Goal: Check status

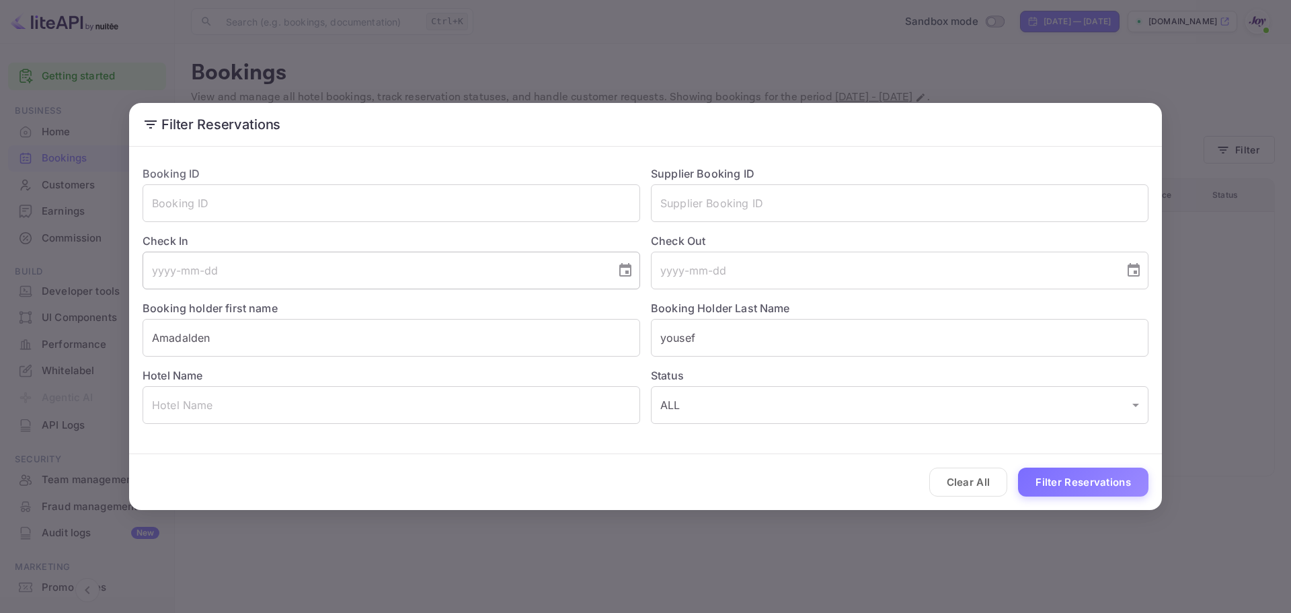
click at [249, 283] on input "tel" at bounding box center [375, 271] width 464 height 38
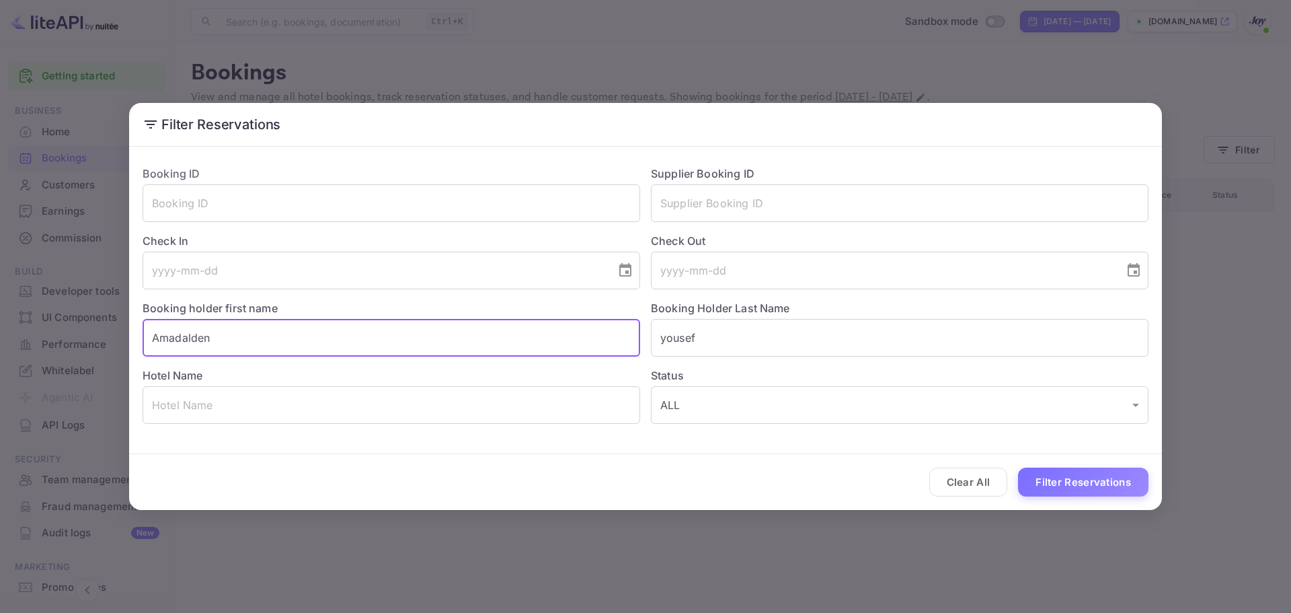
click at [252, 353] on input "Amadalden" at bounding box center [392, 338] width 498 height 38
click at [250, 352] on input "Amadalden" at bounding box center [392, 338] width 498 height 38
paste input "[PERSON_NAME]"
click at [221, 344] on input "[PERSON_NAME]" at bounding box center [392, 338] width 498 height 38
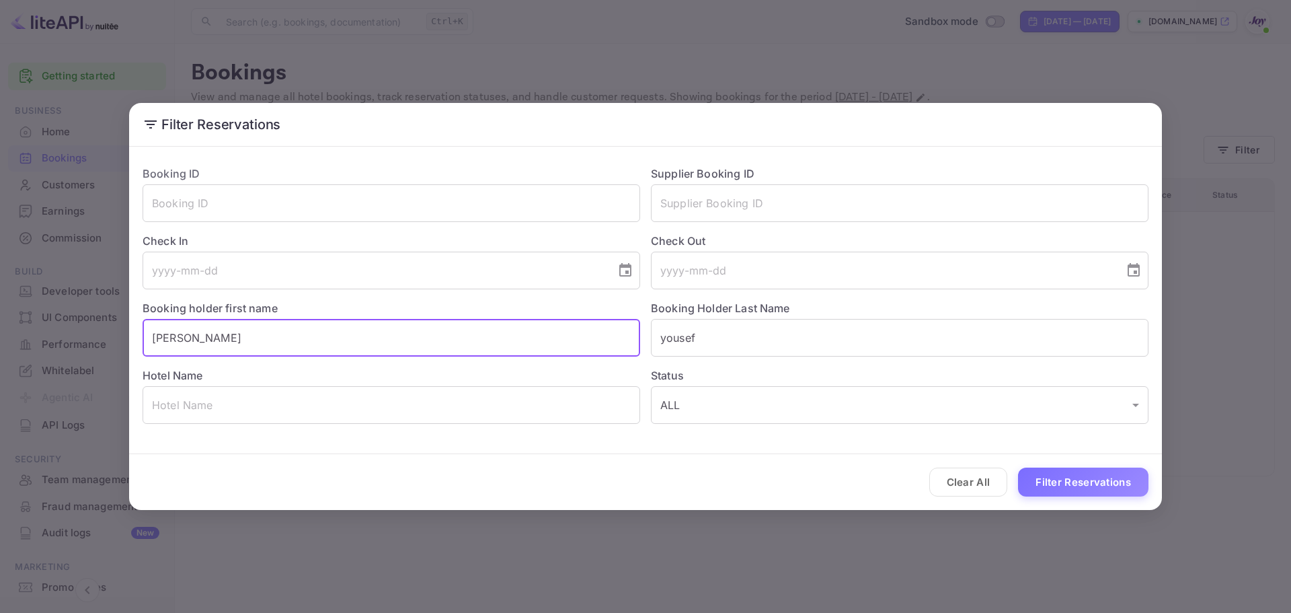
click at [221, 344] on input "[PERSON_NAME]" at bounding box center [392, 338] width 498 height 38
type input "[PERSON_NAME]"
click at [734, 345] on input "yousef" at bounding box center [900, 338] width 498 height 38
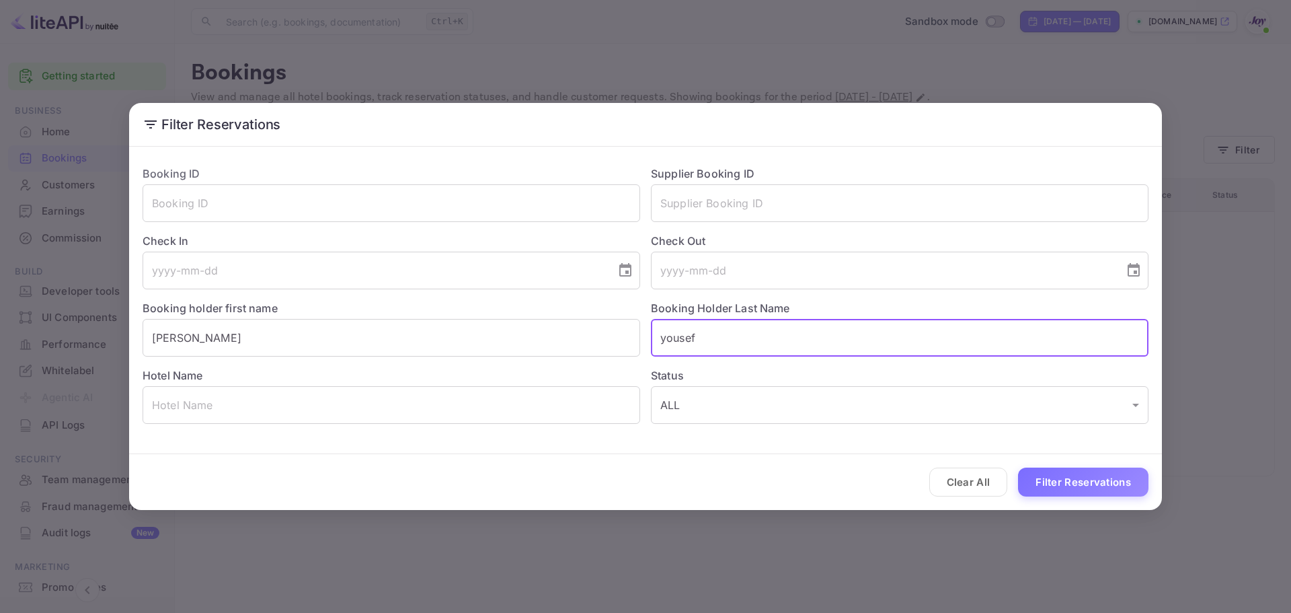
click at [734, 345] on input "yousef" at bounding box center [900, 338] width 498 height 38
paste input "[PERSON_NAME]"
type input "[PERSON_NAME]"
click at [523, 358] on div "Hotel Name ​" at bounding box center [386, 389] width 509 height 67
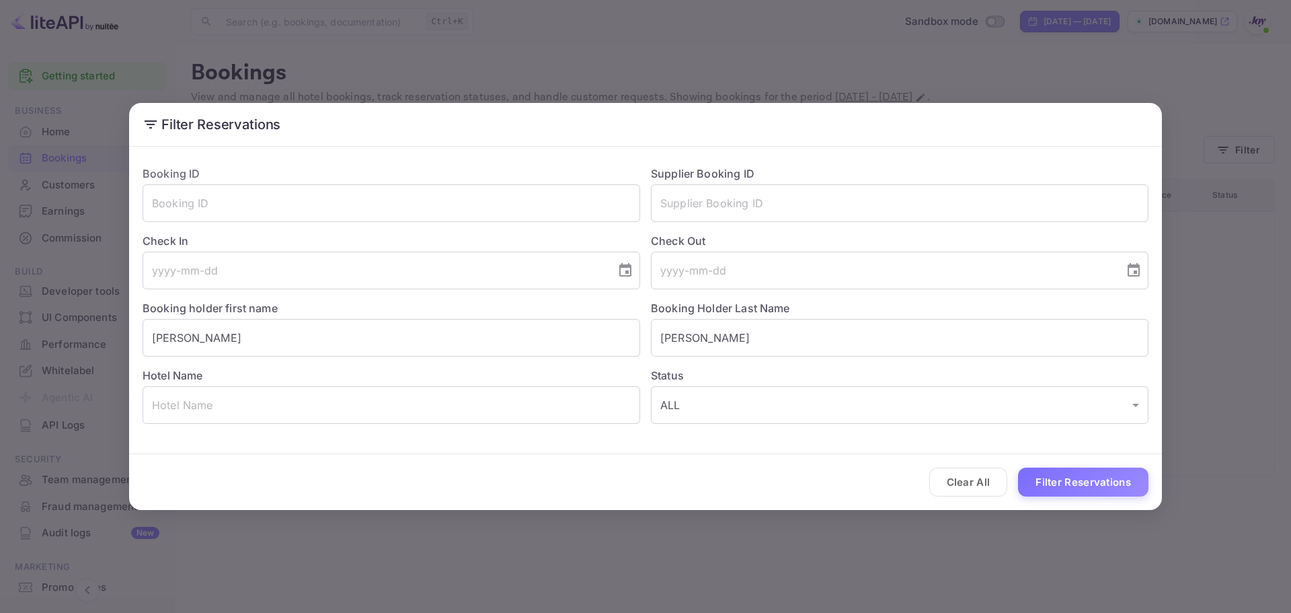
click at [523, 358] on div "Hotel Name ​" at bounding box center [386, 389] width 509 height 67
click at [504, 352] on input "[PERSON_NAME]" at bounding box center [392, 338] width 498 height 38
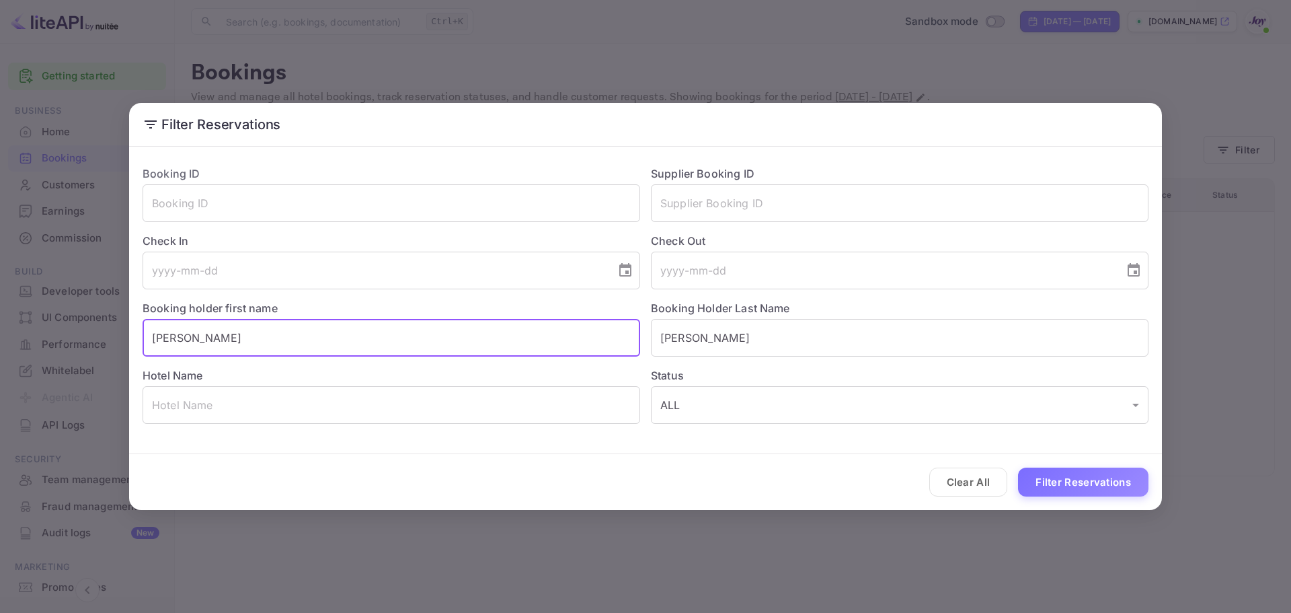
click at [504, 352] on input "[PERSON_NAME]" at bounding box center [392, 338] width 498 height 38
type input "[PERSON_NAME]"
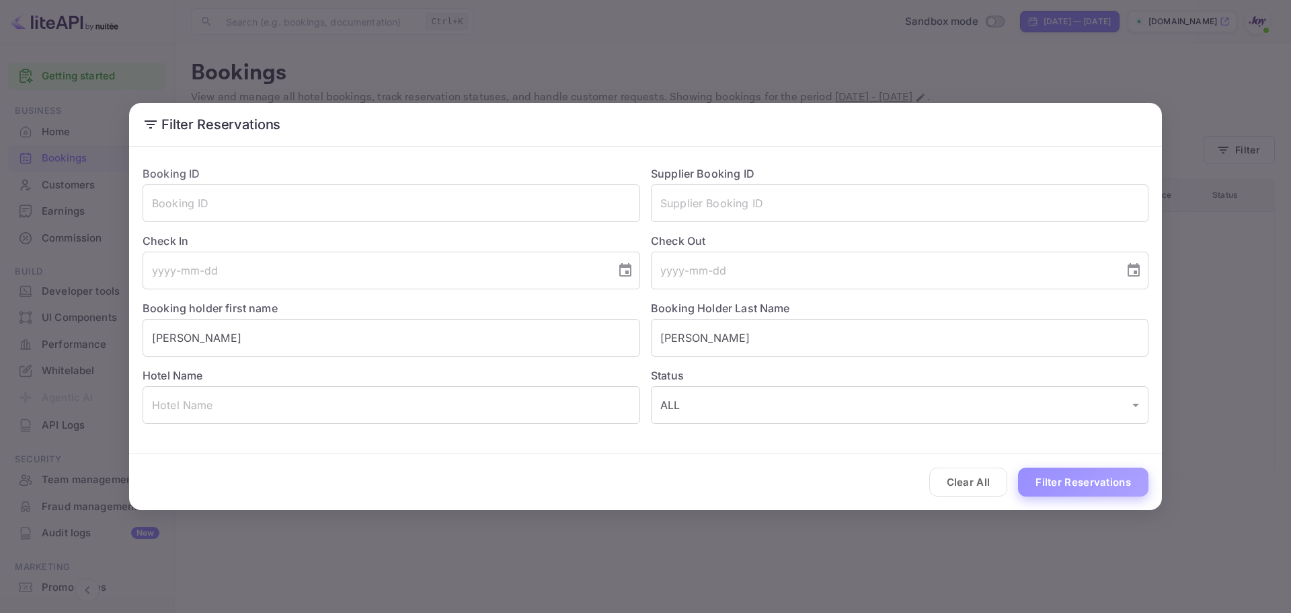
click at [1071, 478] on button "Filter Reservations" at bounding box center [1083, 481] width 130 height 29
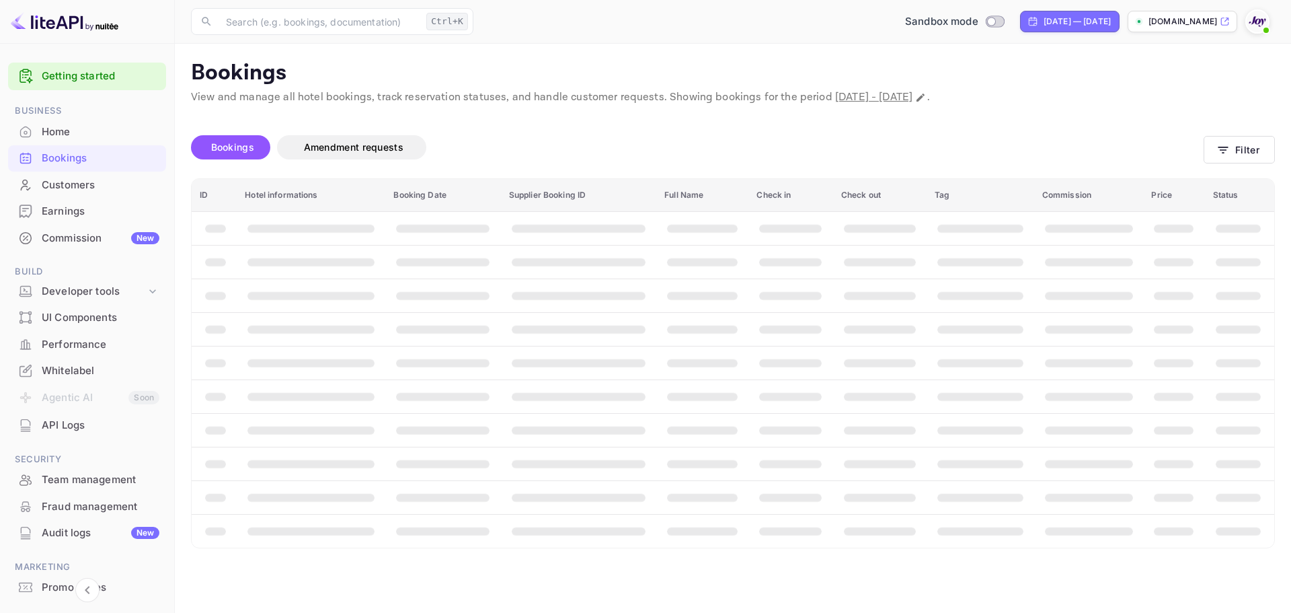
click at [73, 158] on div "Bookings" at bounding box center [101, 158] width 118 height 15
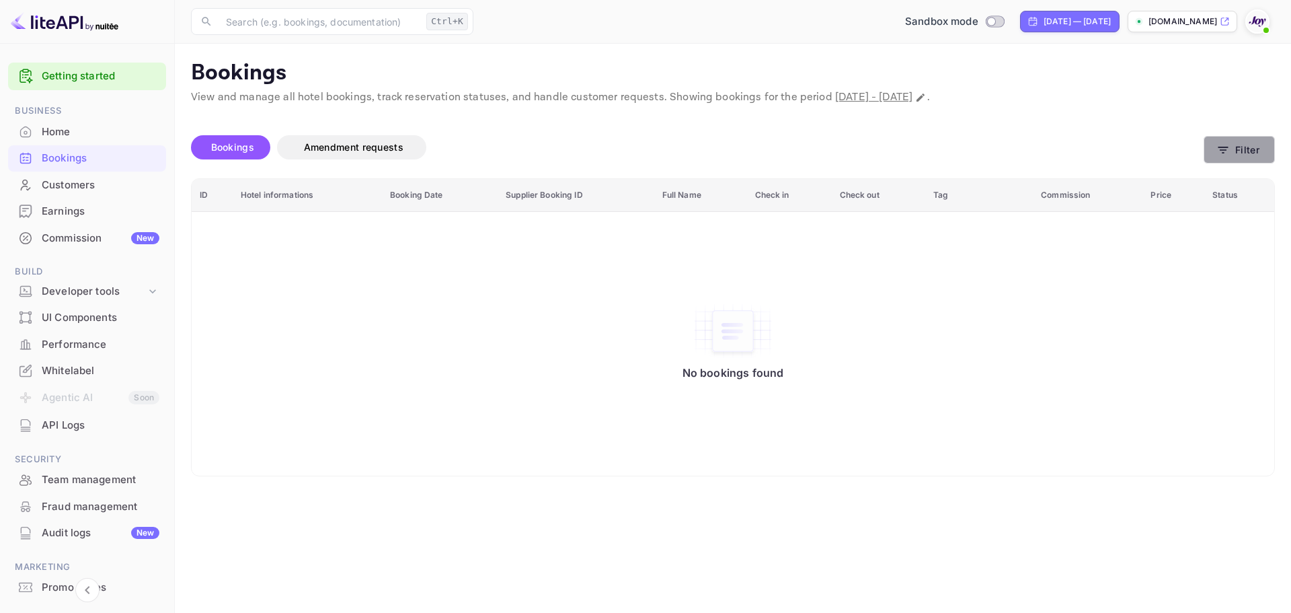
click at [1249, 143] on button "Filter" at bounding box center [1239, 150] width 71 height 28
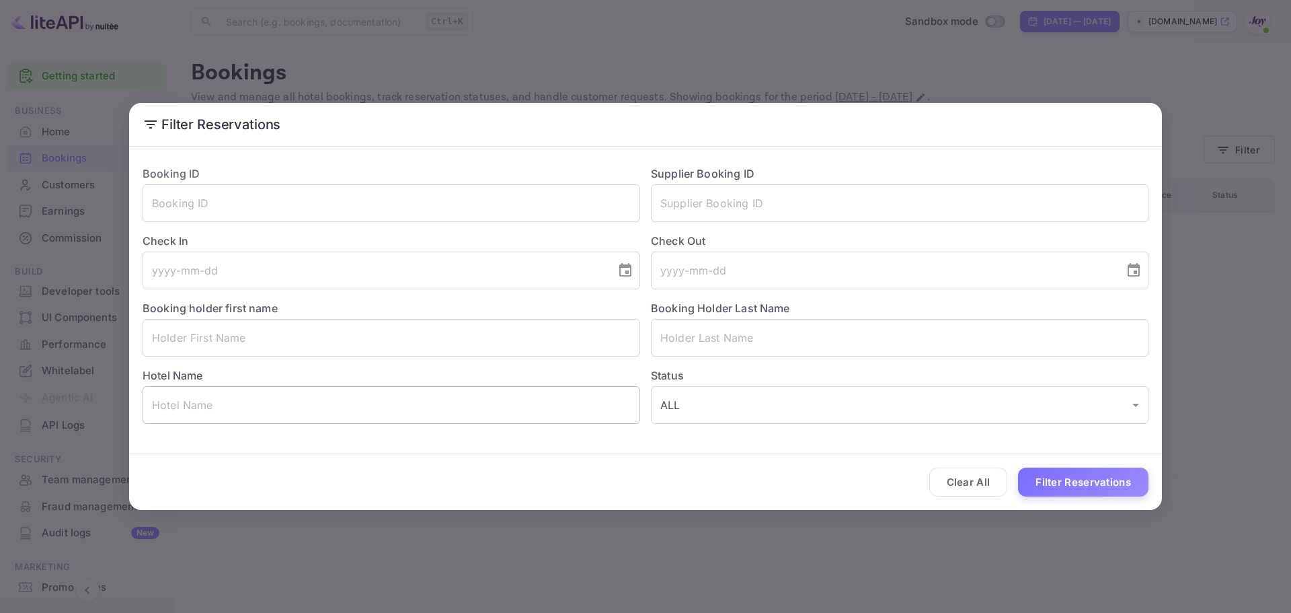
click at [312, 409] on input "text" at bounding box center [392, 405] width 498 height 38
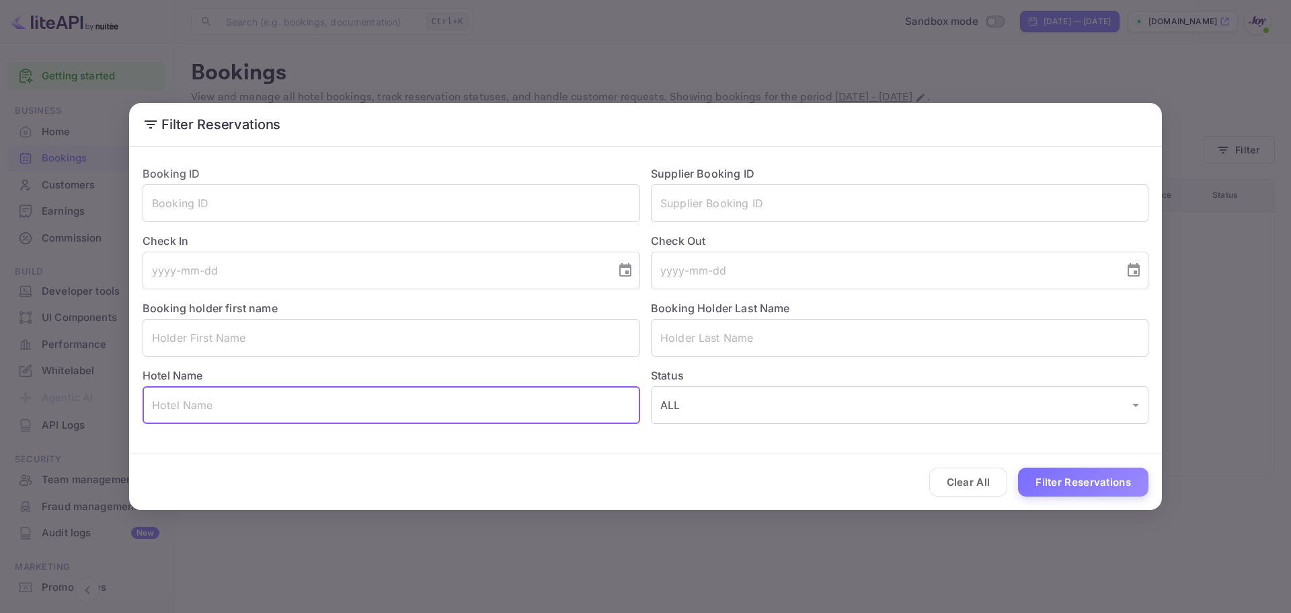
paste input "[GEOGRAPHIC_DATA]"
type input "[GEOGRAPHIC_DATA]"
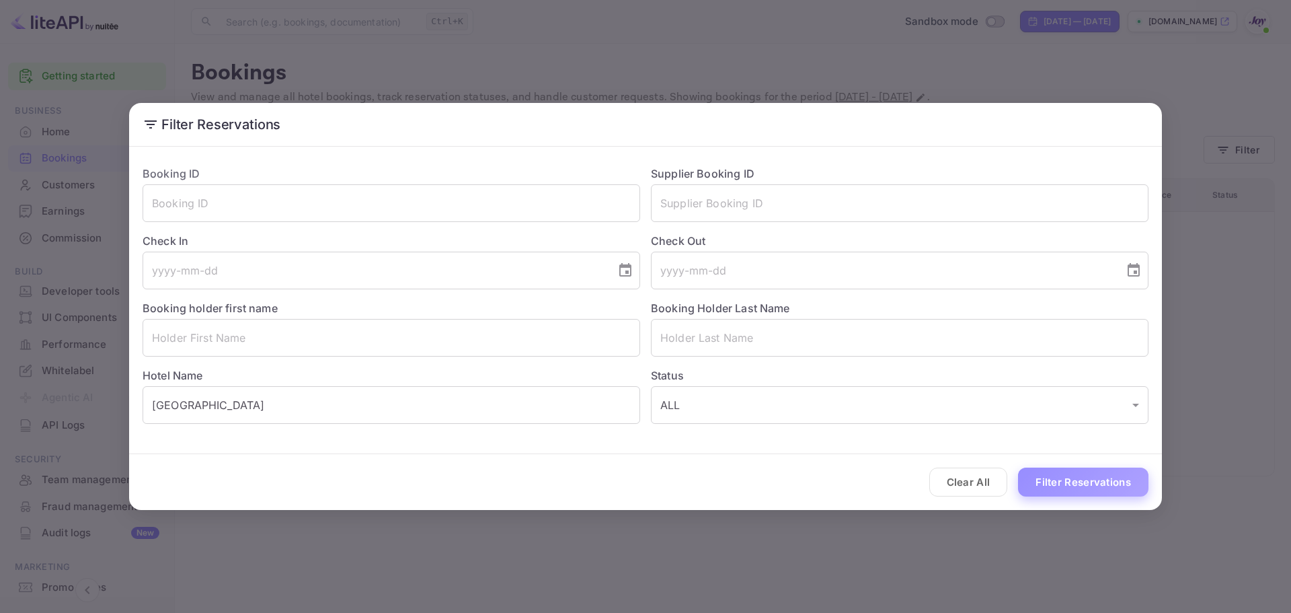
click at [1072, 478] on button "Filter Reservations" at bounding box center [1083, 481] width 130 height 29
click at [360, 404] on input "Sky Ranch Lodge" at bounding box center [392, 405] width 498 height 38
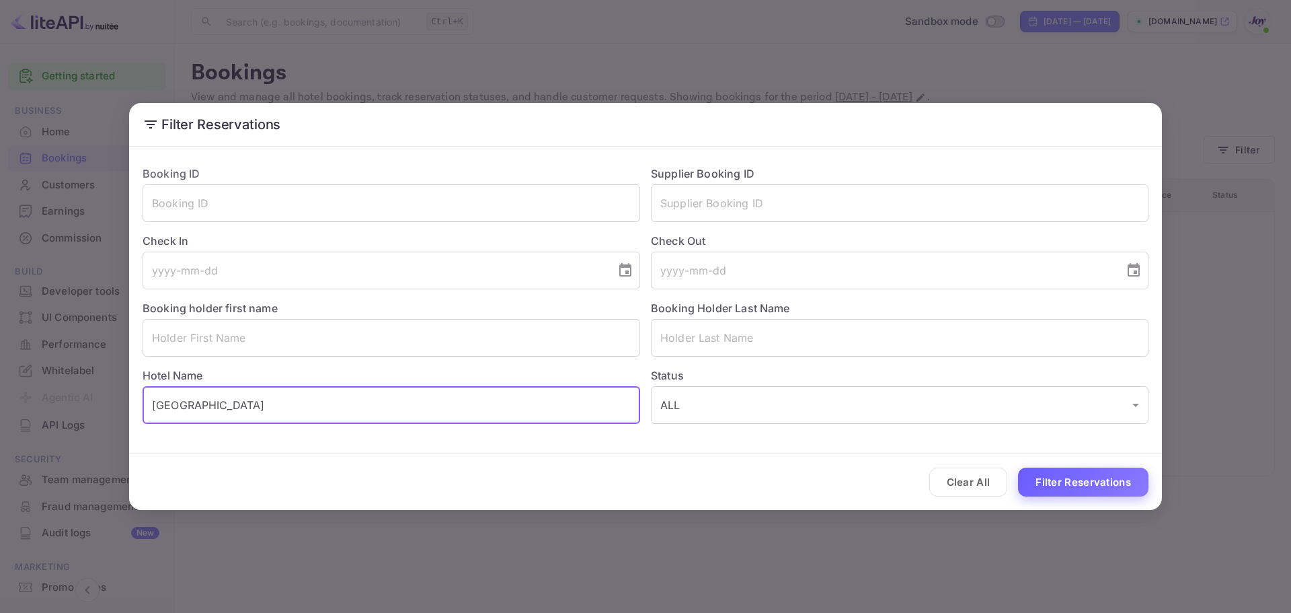
click at [1065, 478] on button "Filter Reservations" at bounding box center [1083, 481] width 130 height 29
